Goal: Information Seeking & Learning: Understand process/instructions

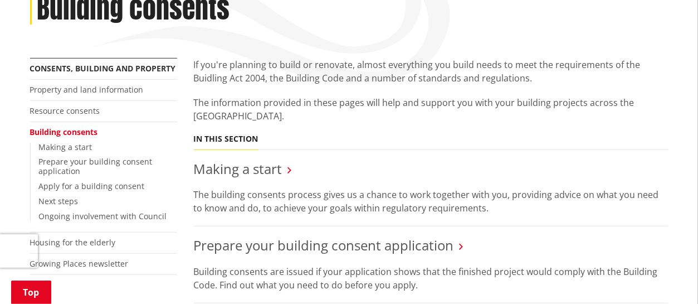
scroll to position [223, 0]
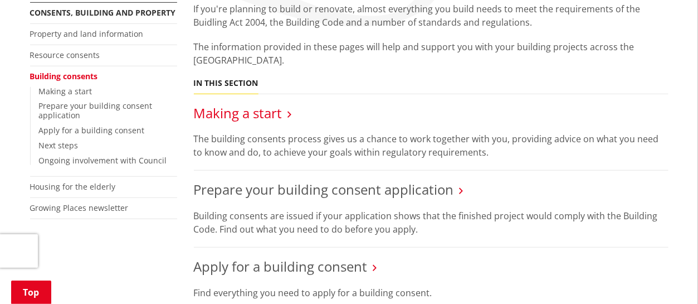
click at [264, 112] on link "Making a start" at bounding box center [238, 113] width 89 height 18
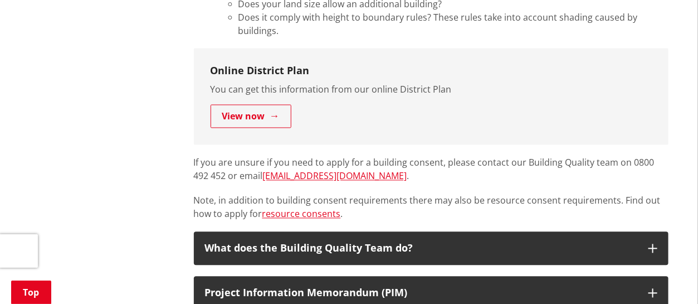
scroll to position [724, 0]
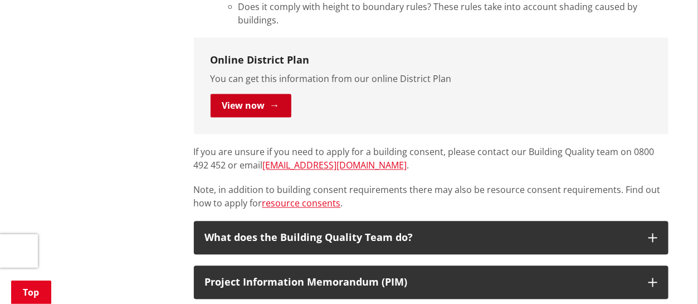
click at [273, 105] on link "View now" at bounding box center [251, 105] width 81 height 23
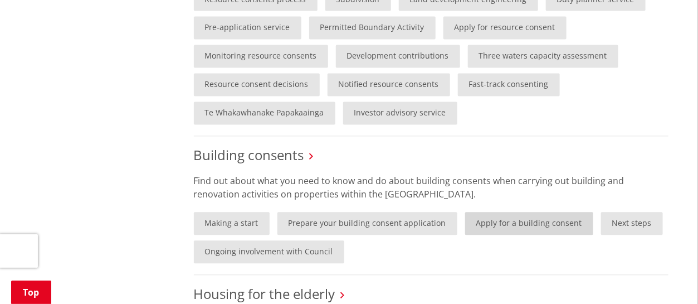
scroll to position [780, 0]
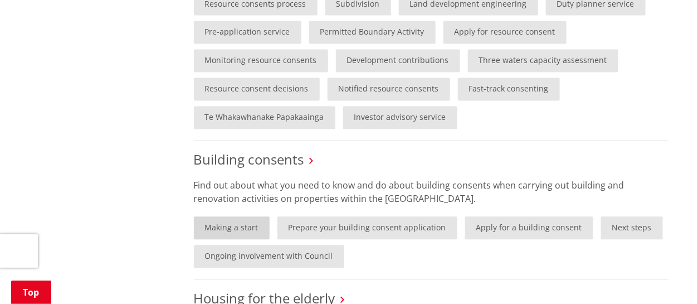
click at [228, 223] on link "Making a start" at bounding box center [232, 227] width 76 height 23
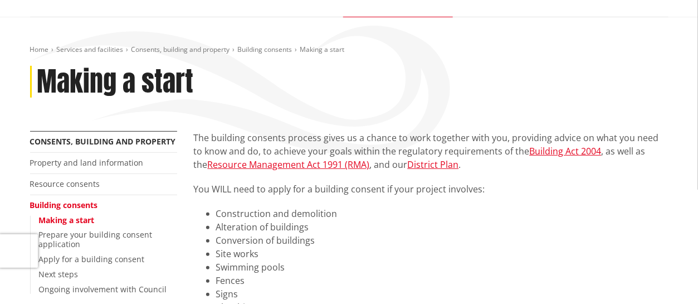
scroll to position [111, 0]
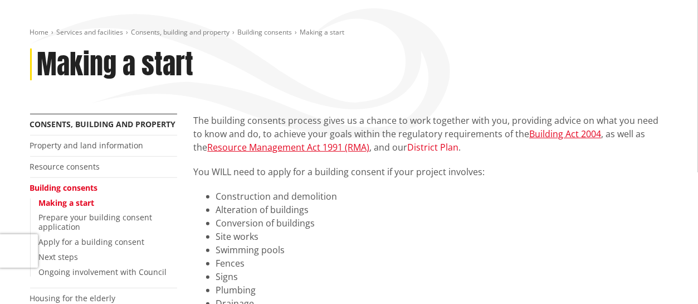
click at [431, 146] on link "District Plan" at bounding box center [433, 147] width 51 height 12
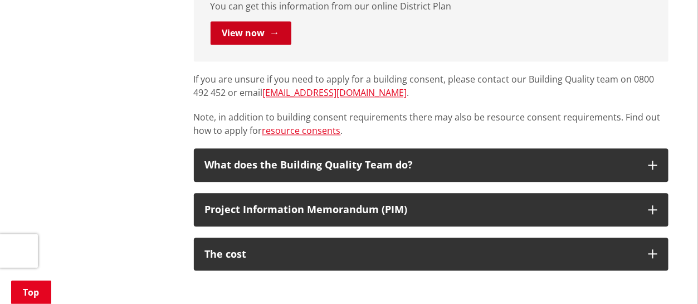
scroll to position [780, 0]
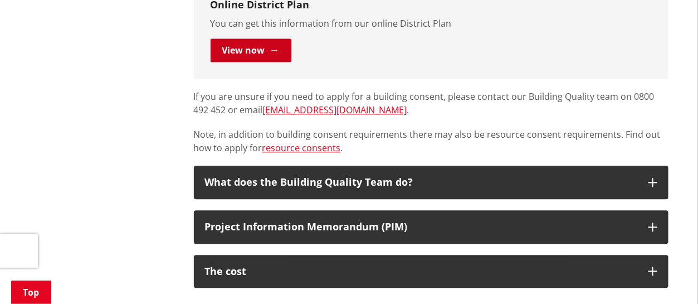
click at [259, 56] on link "View now" at bounding box center [251, 49] width 81 height 23
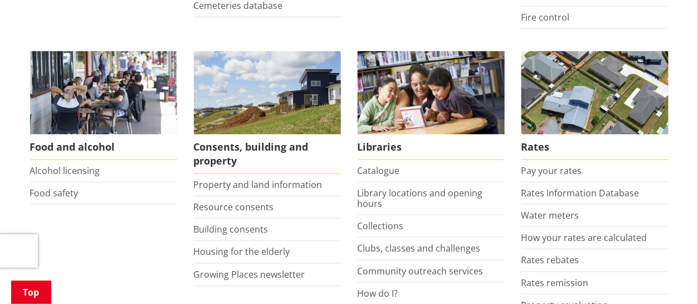
scroll to position [446, 0]
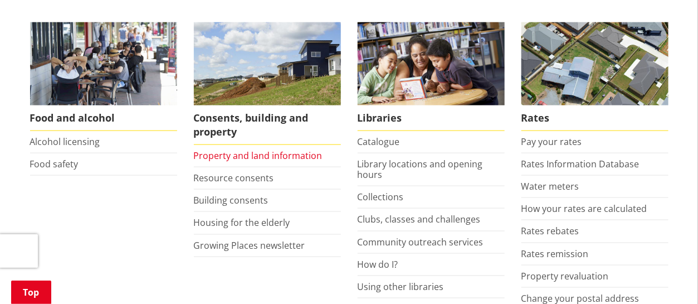
click at [257, 153] on link "Property and land information" at bounding box center [258, 155] width 129 height 12
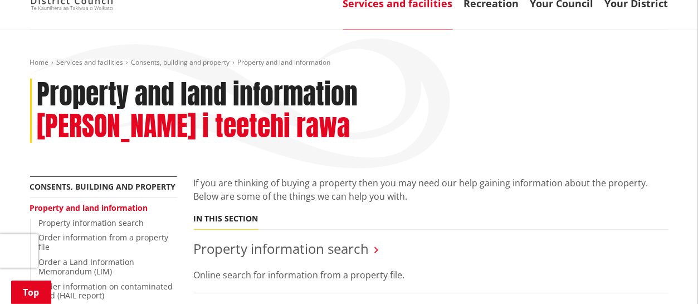
scroll to position [167, 0]
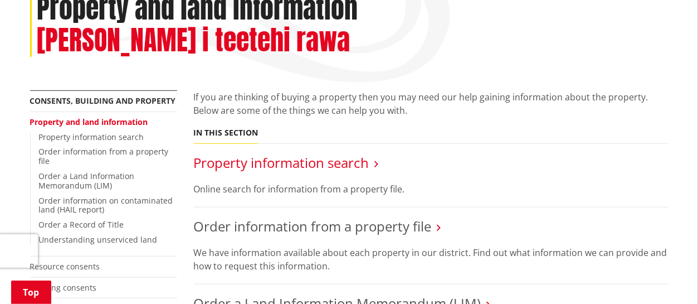
click at [332, 153] on link "Property information search" at bounding box center [282, 162] width 176 height 18
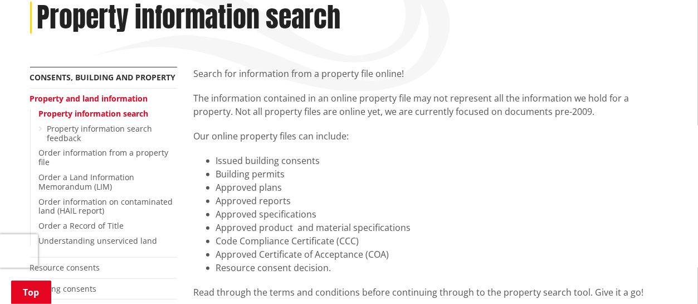
scroll to position [167, 0]
